Goal: Task Accomplishment & Management: Manage account settings

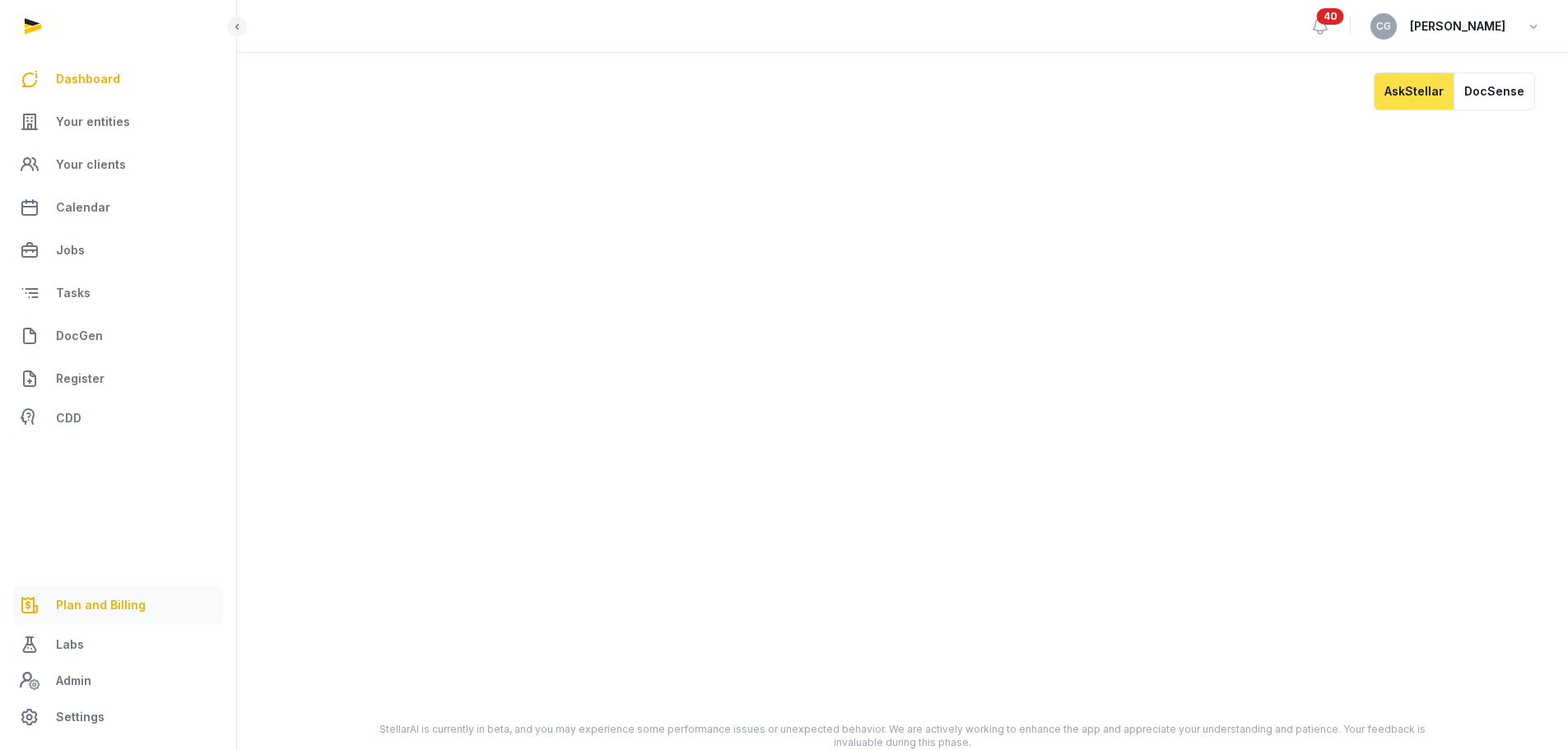
click at [95, 593] on link "Plan and Billing" at bounding box center [118, 605] width 210 height 40
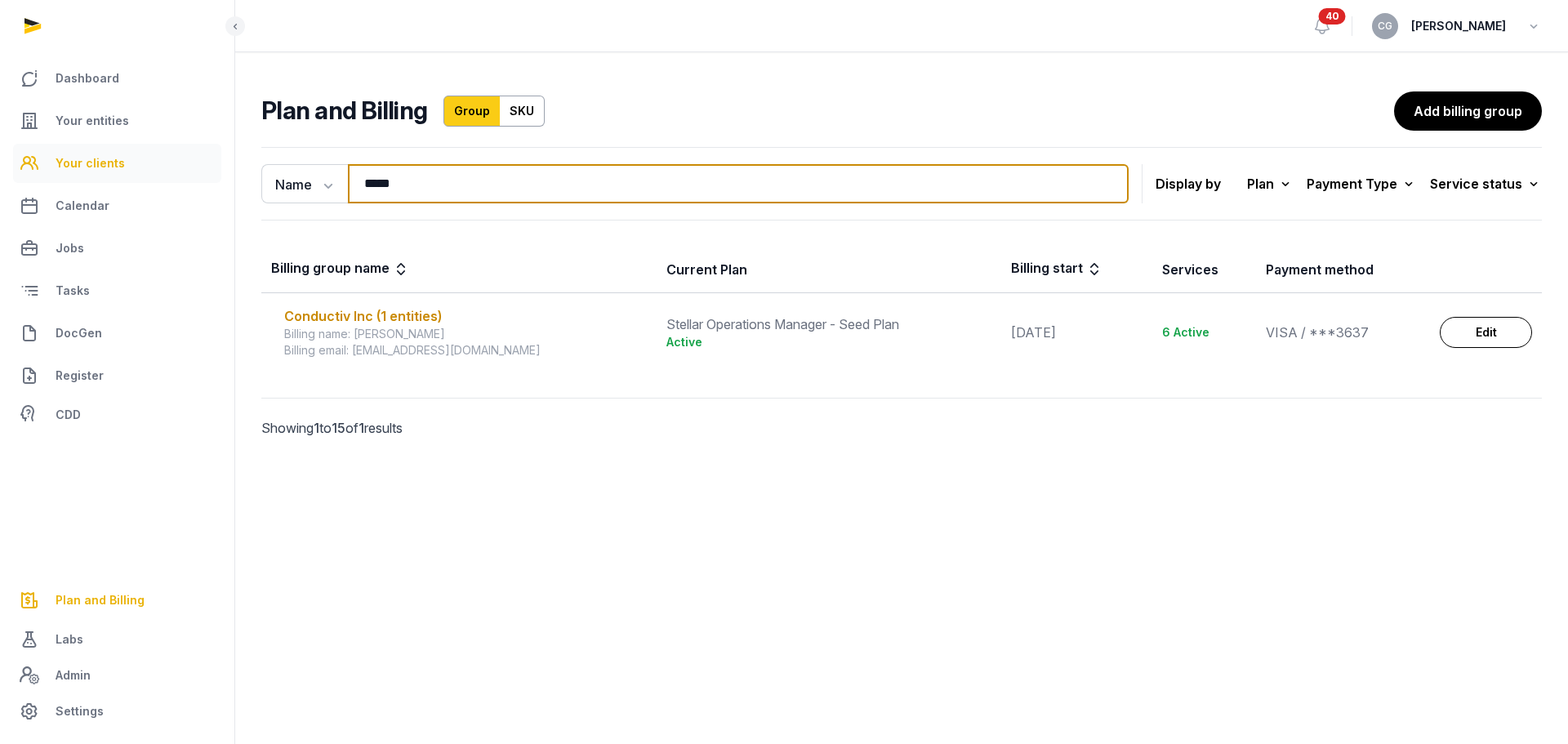
drag, startPoint x: 511, startPoint y: 197, endPoint x: 189, endPoint y: 180, distance: 322.4
click at [189, 180] on div "Dashboard Your entities Your clients Calendar Jobs Tasks DocGen Register CDD Pl…" at bounding box center [784, 372] width 1568 height 744
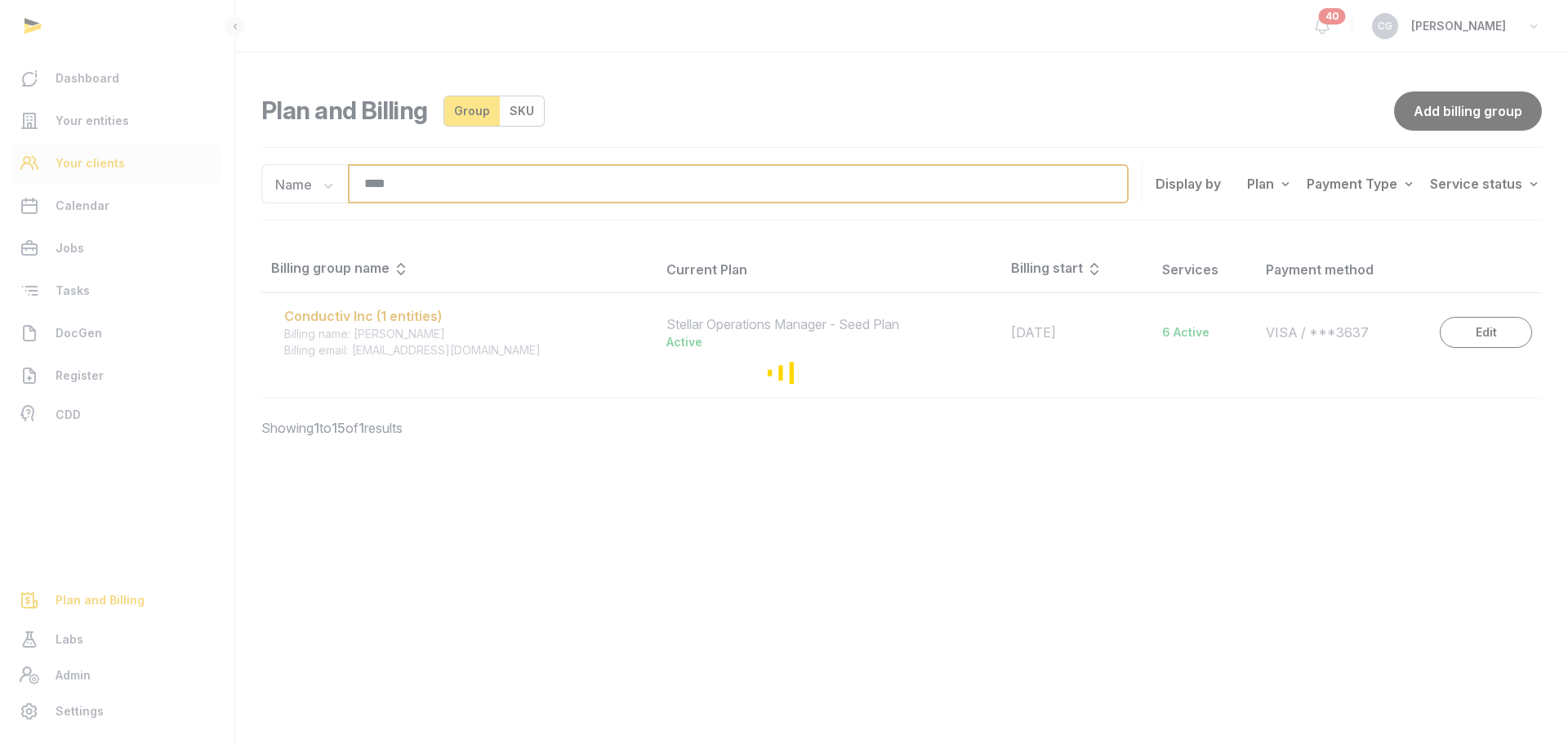
type input "****"
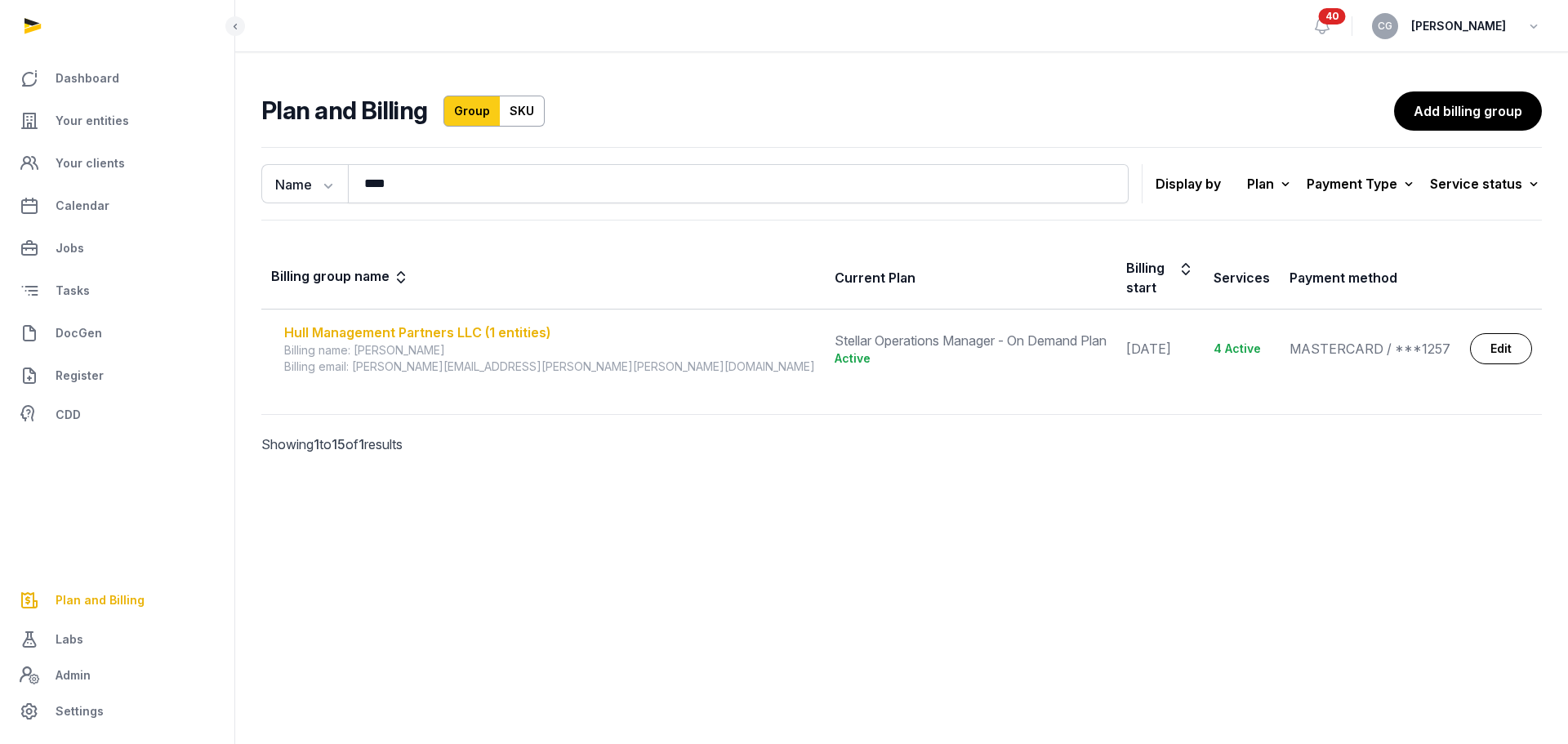
click at [505, 323] on div "Hull Management Partners LLC (1 entities)" at bounding box center [549, 332] width 531 height 20
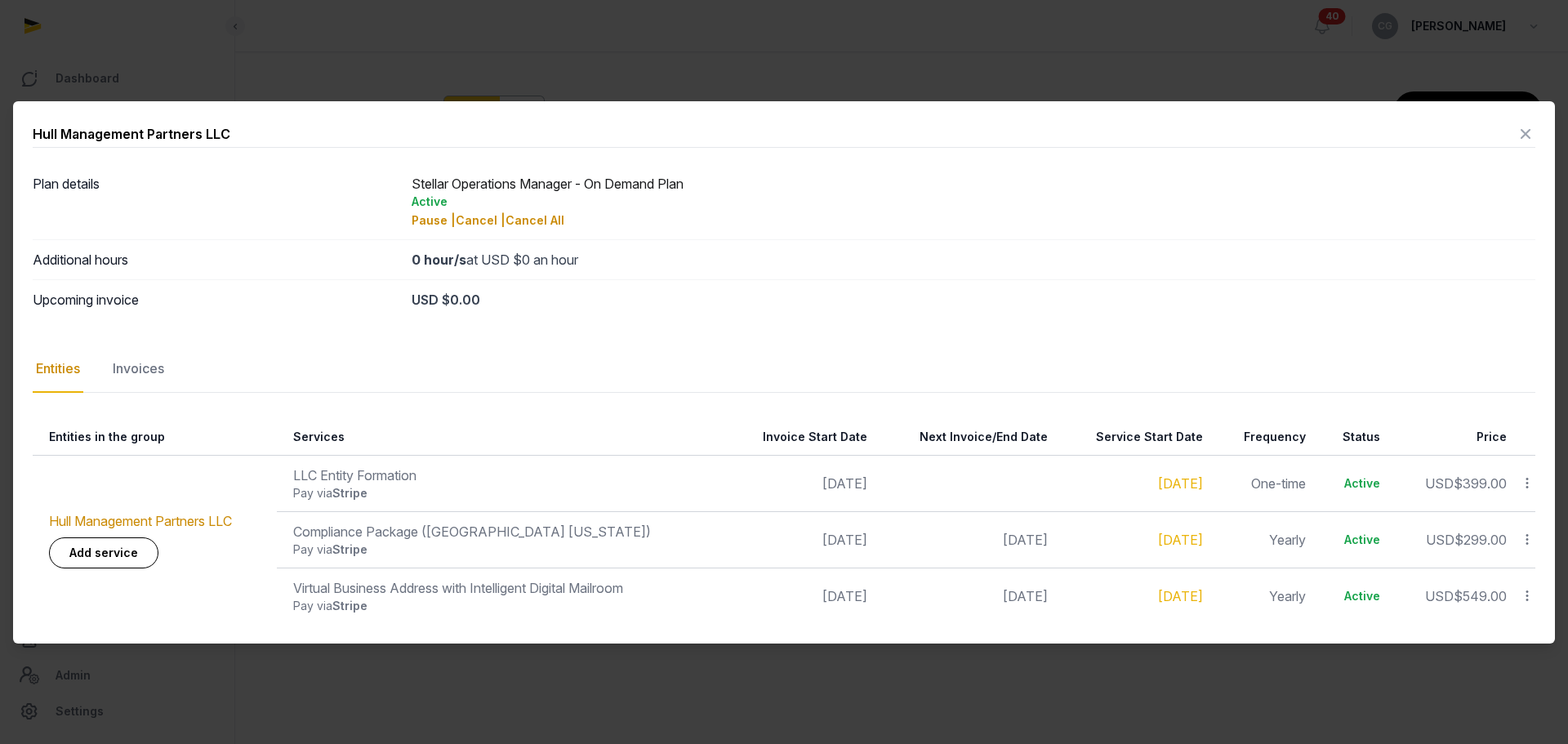
click at [1295, 334] on div "Plan details Stellar Operations Manager - On Demand Plan Active Pause | Cancel …" at bounding box center [784, 393] width 1502 height 460
click at [156, 370] on div "Invoices" at bounding box center [138, 369] width 58 height 47
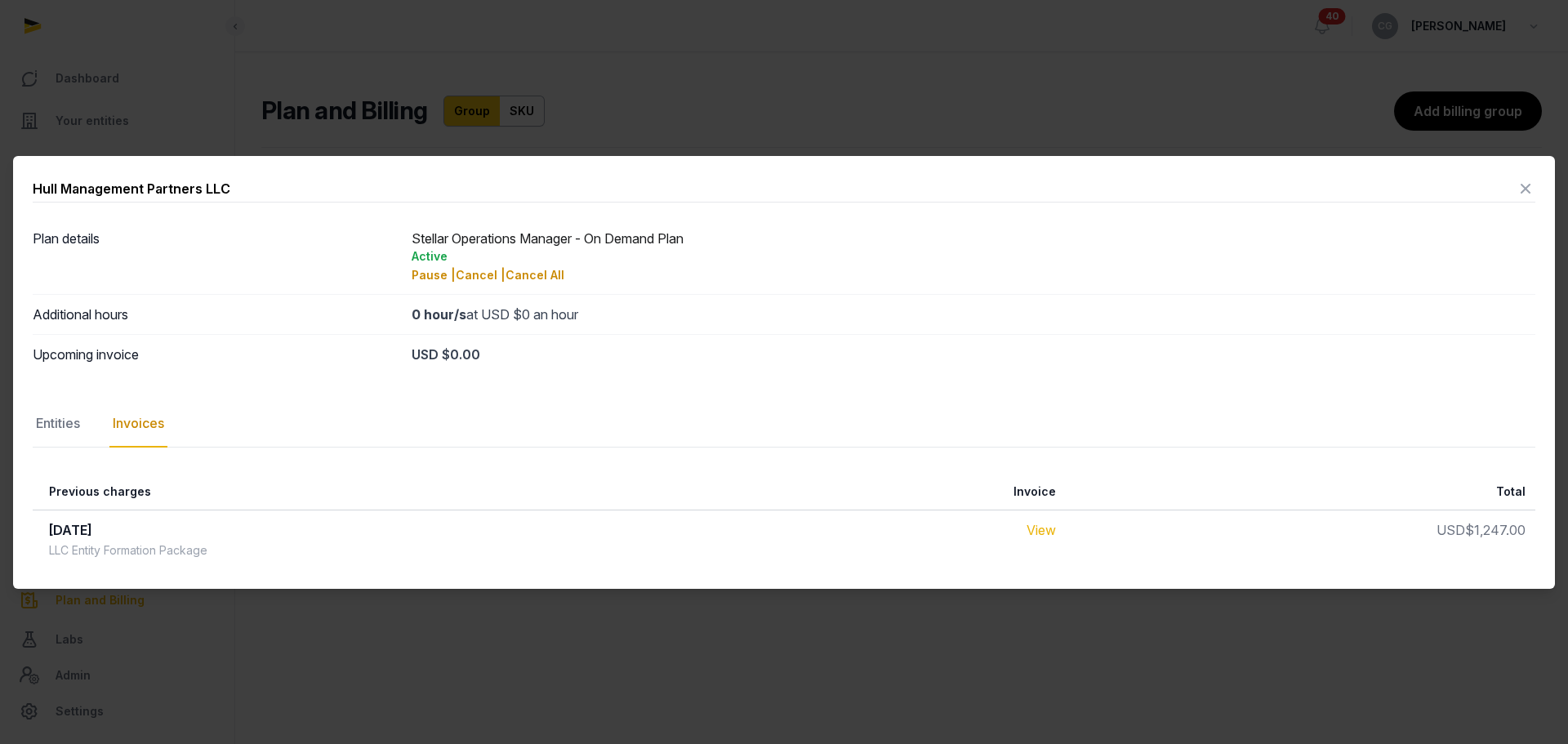
click at [1035, 529] on link "View" at bounding box center [1040, 530] width 29 height 16
